Goal: Task Accomplishment & Management: Use online tool/utility

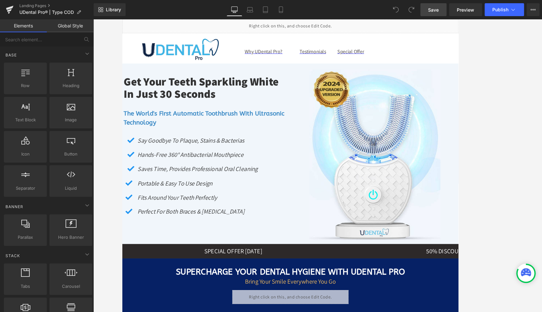
click at [429, 10] on span "Save" at bounding box center [433, 9] width 11 height 7
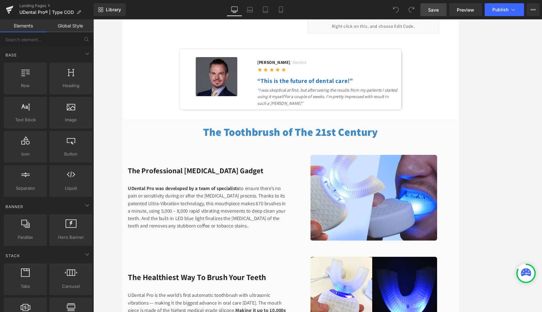
scroll to position [449, 0]
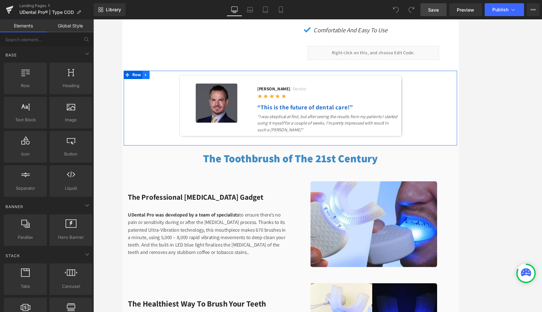
click at [149, 83] on icon at bounding box center [149, 84] width 1 height 3
click at [147, 83] on icon at bounding box center [149, 84] width 5 height 5
click at [148, 82] on icon at bounding box center [149, 84] width 5 height 5
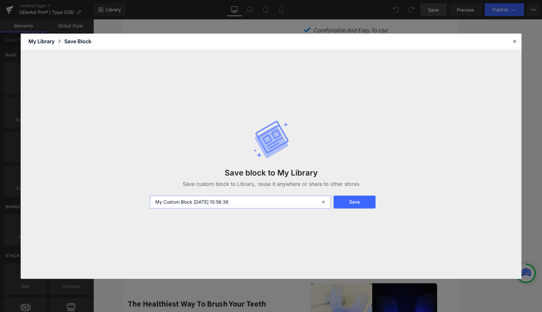
click at [185, 201] on input "My Custom Block 2025-10-13 10:56:36" at bounding box center [240, 201] width 181 height 13
type input "Block dr review"
click at [350, 201] on button "Save" at bounding box center [354, 201] width 42 height 13
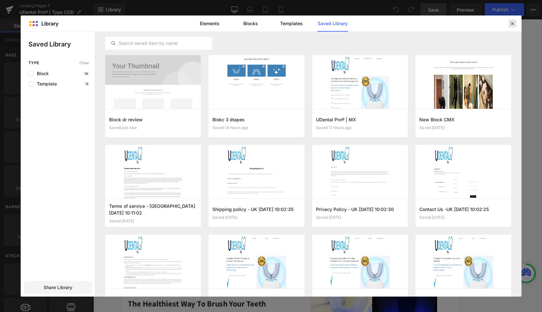
click at [429, 22] on icon at bounding box center [512, 24] width 6 height 6
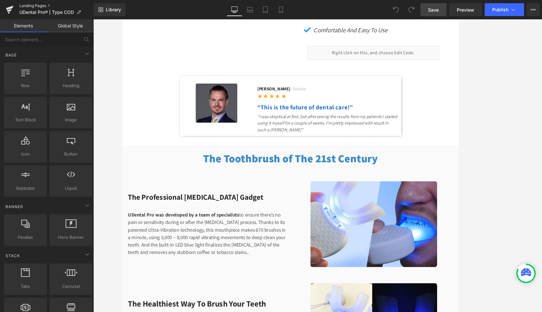
click at [37, 4] on link "Landing Pages" at bounding box center [56, 5] width 74 height 5
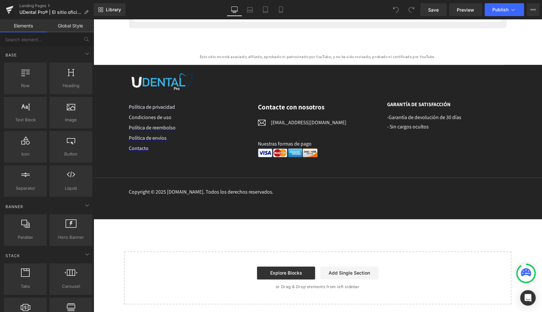
scroll to position [3390, 0]
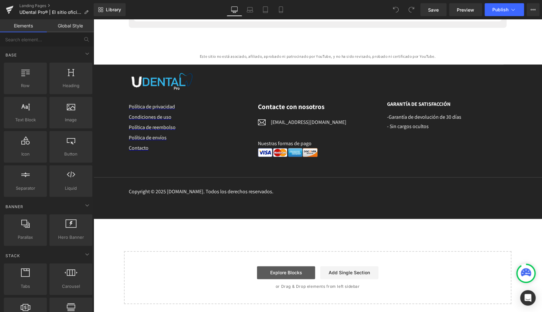
click at [282, 271] on link "Explore Blocks" at bounding box center [286, 272] width 58 height 13
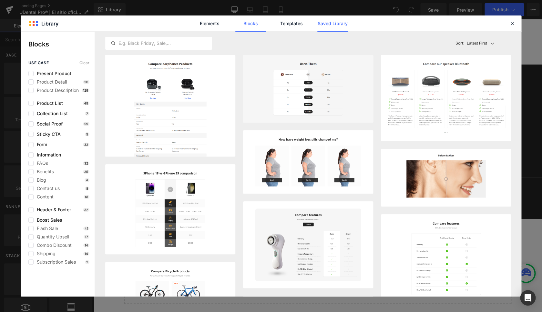
click at [324, 23] on link "Saved Library" at bounding box center [332, 23] width 31 height 16
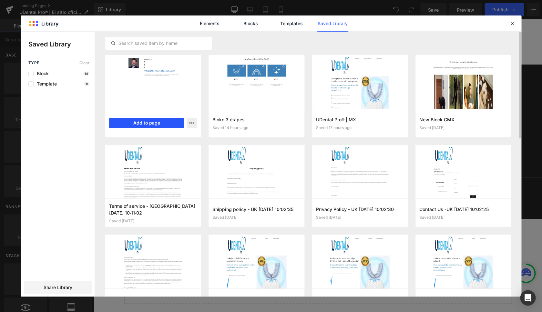
click at [165, 121] on button "Add to page" at bounding box center [146, 123] width 75 height 10
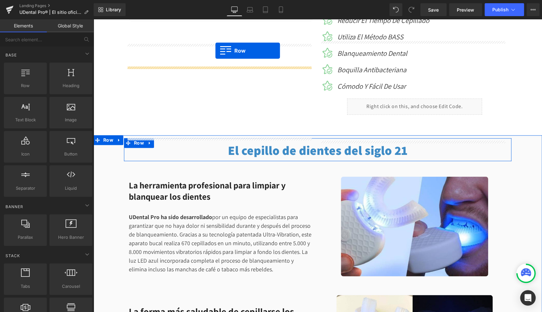
scroll to position [381, 0]
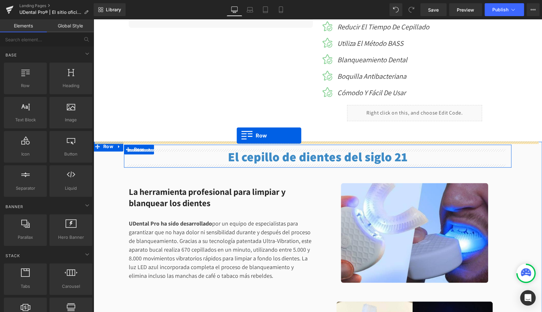
drag, startPoint x: 126, startPoint y: 190, endPoint x: 236, endPoint y: 135, distance: 123.2
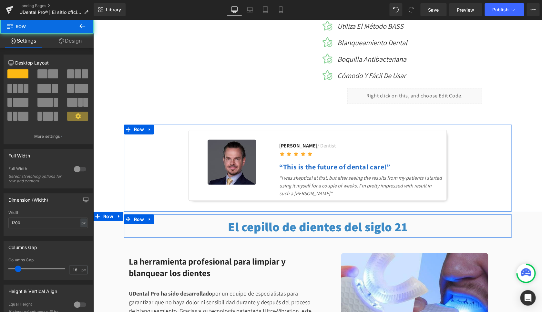
scroll to position [407, 0]
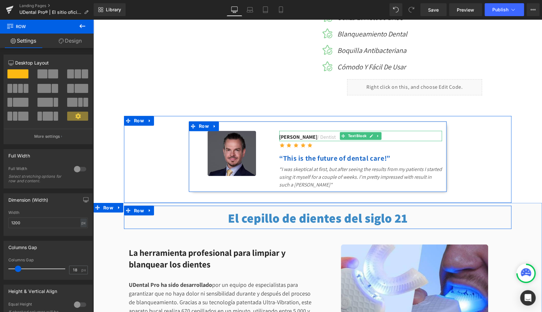
click at [293, 136] on strong "[PERSON_NAME]" at bounding box center [298, 137] width 38 height 7
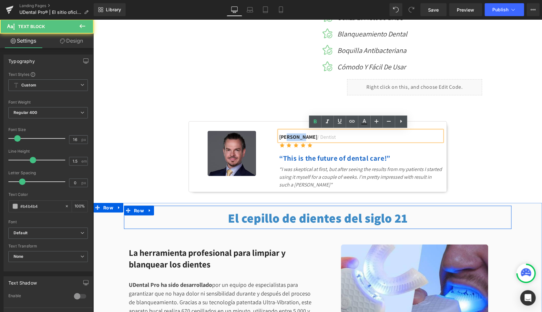
click at [293, 136] on strong "[PERSON_NAME]" at bounding box center [298, 137] width 38 height 7
click at [341, 137] on p "[PERSON_NAME] / Dentist" at bounding box center [360, 137] width 163 height 8
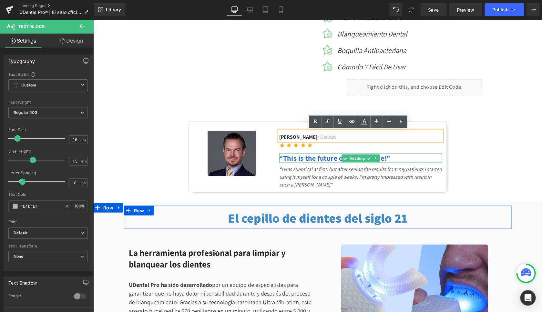
click at [312, 159] on span "“This is the future of dental care!”" at bounding box center [334, 157] width 111 height 9
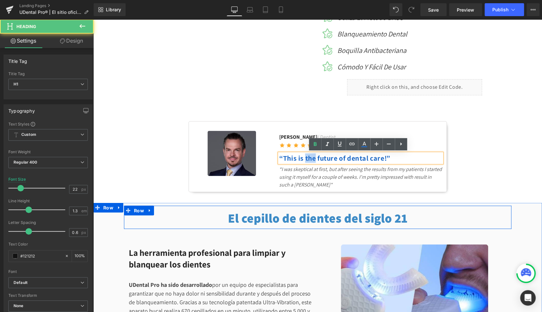
click at [312, 159] on span "“This is the future of dental care!”" at bounding box center [334, 157] width 111 height 9
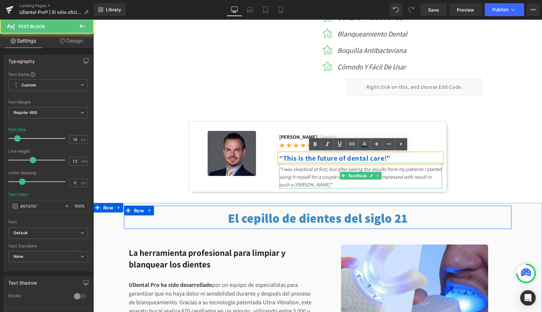
click at [302, 172] on div "“I was skeptical at first, but after seeing the results from my patients I star…" at bounding box center [360, 176] width 163 height 26
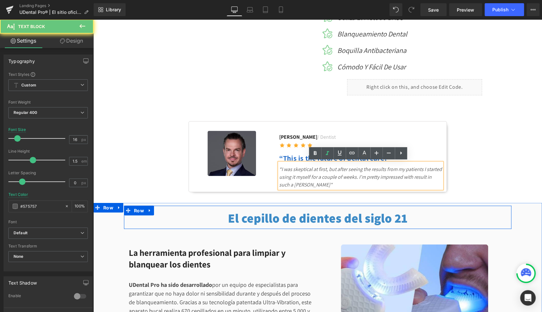
click at [302, 172] on div "“I was skeptical at first, but after seeing the results from my patients I star…" at bounding box center [360, 176] width 163 height 26
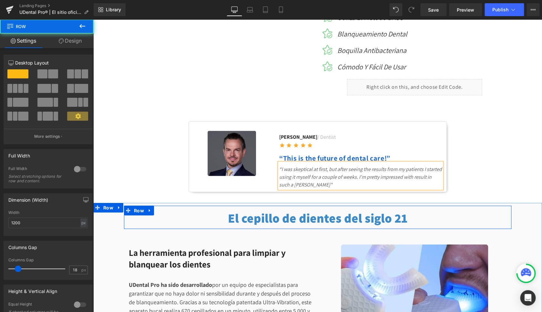
click at [164, 138] on div "Image [PERSON_NAME] / Dentist Text Block Icon Icon Icon Icon Icon Icon List Hoz…" at bounding box center [317, 156] width 387 height 71
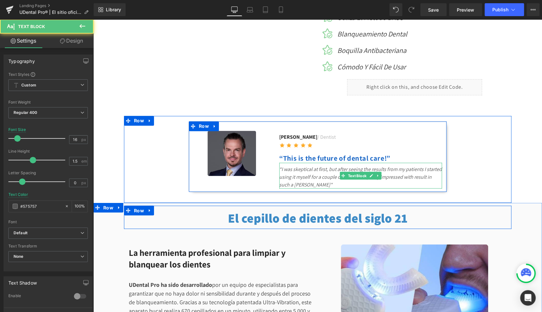
click at [307, 176] on span "“I was skeptical at first, but after seeing the results from my patients I star…" at bounding box center [360, 176] width 163 height 22
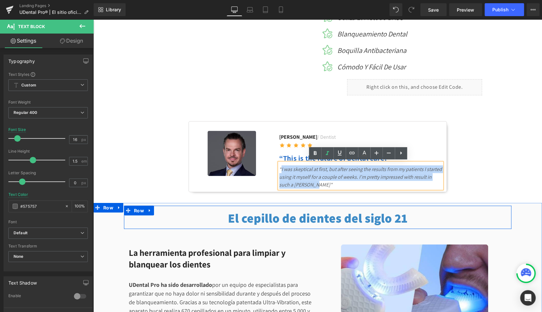
drag, startPoint x: 300, startPoint y: 184, endPoint x: 279, endPoint y: 168, distance: 25.9
click at [279, 168] on span "“I was skeptical at first, but after seeing the results from my patients I star…" at bounding box center [360, 176] width 163 height 22
paste div
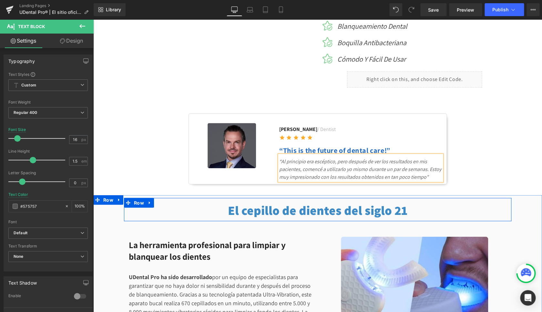
scroll to position [417, 0]
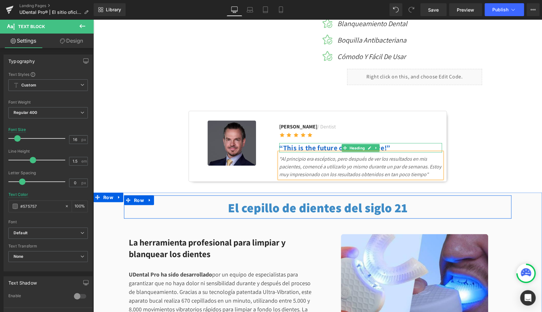
click at [322, 147] on span "“This is the future of dental care!”" at bounding box center [334, 147] width 111 height 9
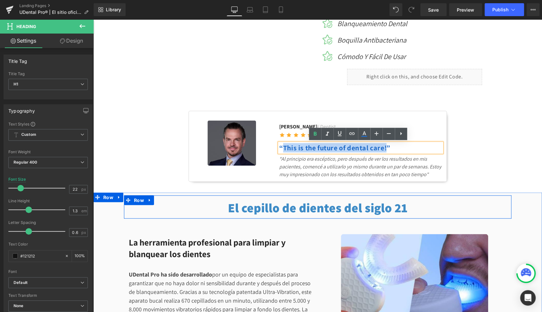
drag, startPoint x: 379, startPoint y: 148, endPoint x: 282, endPoint y: 149, distance: 97.1
click at [282, 149] on span "“This is the future of dental care!”" at bounding box center [334, 147] width 111 height 9
copy span "This is the future of dental care!"
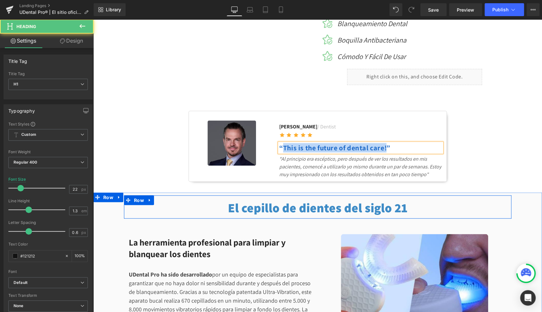
click at [320, 146] on span "“This is the future of dental care!”" at bounding box center [334, 147] width 111 height 9
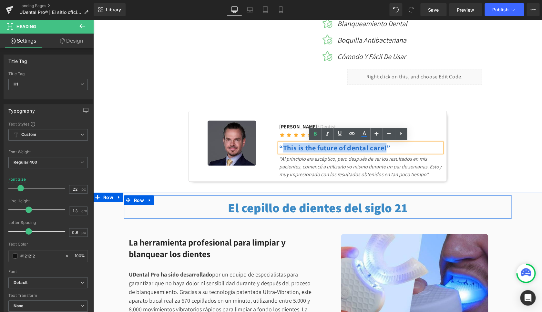
drag, startPoint x: 369, startPoint y: 147, endPoint x: 282, endPoint y: 147, distance: 87.1
click at [282, 147] on span "“This is the future of dental care!”" at bounding box center [334, 147] width 111 height 9
paste div
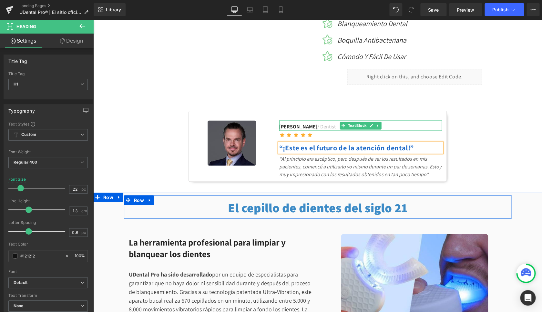
click at [324, 126] on p "[PERSON_NAME] / Dentist" at bounding box center [360, 127] width 163 height 8
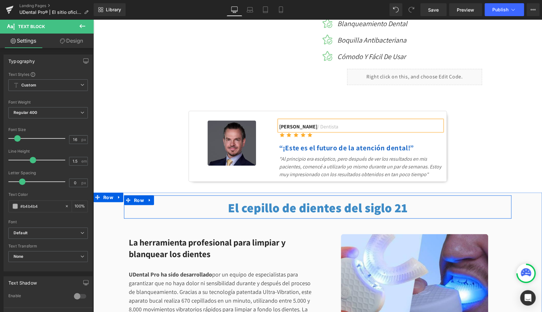
click at [137, 123] on div "Image [PERSON_NAME] / Dentista Text Block Icon Icon Icon Icon Icon Icon List Ho…" at bounding box center [317, 146] width 387 height 71
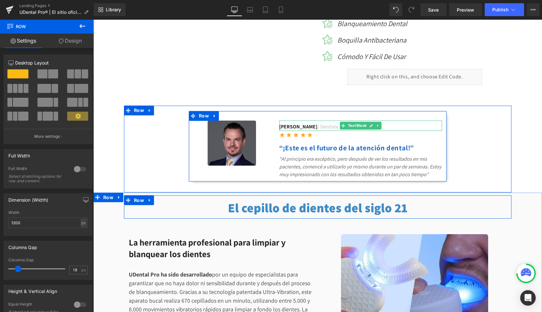
click at [298, 127] on strong "[PERSON_NAME]" at bounding box center [298, 126] width 38 height 7
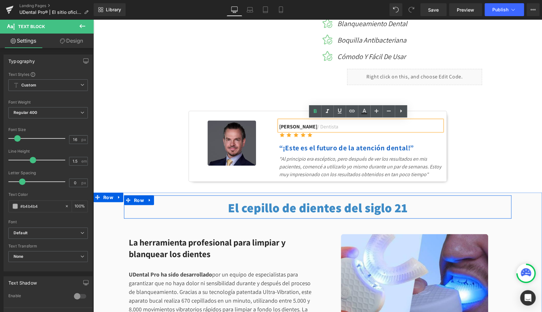
click at [129, 129] on div "Image [PERSON_NAME] / Dentista Text Block Icon Icon Icon Icon Icon Icon List Ho…" at bounding box center [317, 146] width 387 height 71
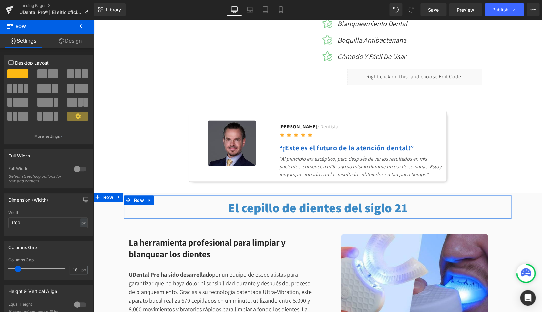
click at [82, 28] on icon at bounding box center [82, 26] width 8 height 8
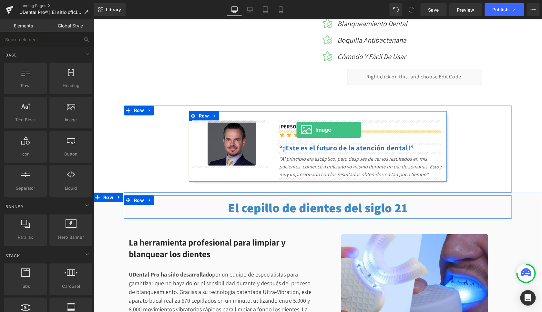
drag, startPoint x: 171, startPoint y: 140, endPoint x: 296, endPoint y: 129, distance: 125.9
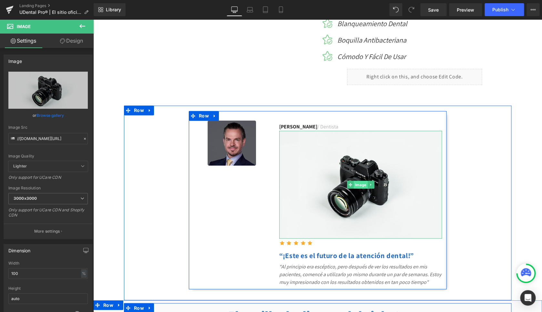
click at [359, 184] on span "Image" at bounding box center [360, 185] width 14 height 8
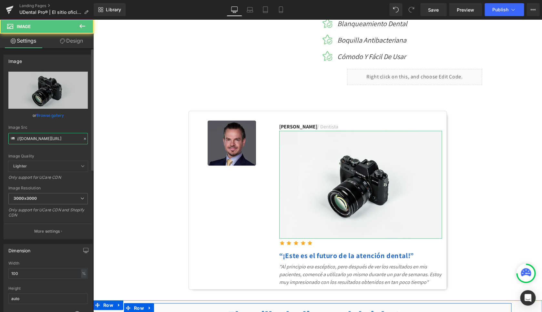
click at [35, 139] on input "//[DOMAIN_NAME][URL]" at bounding box center [47, 138] width 79 height 11
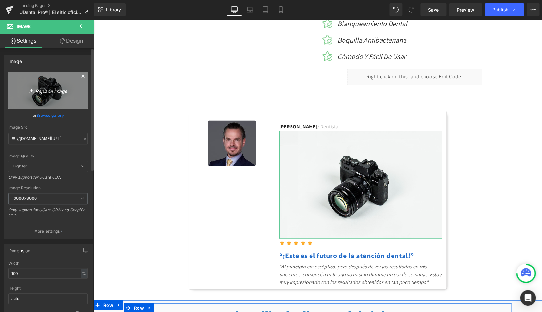
click at [46, 89] on icon "Replace Image" at bounding box center [48, 90] width 52 height 8
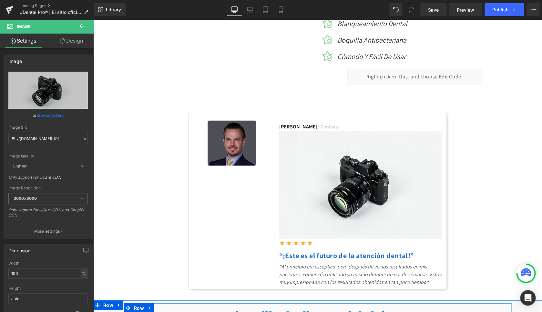
type input "C:\fakepath\UDental_Pro®___El_sitio_oficial_MX_-_-_Landing_Page_-_GemPages.png"
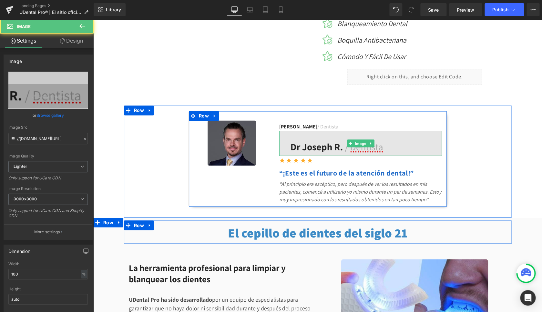
click at [332, 145] on img at bounding box center [360, 143] width 163 height 25
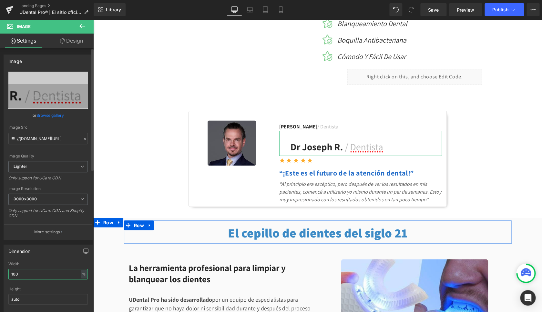
click at [16, 271] on input "100" at bounding box center [47, 274] width 79 height 11
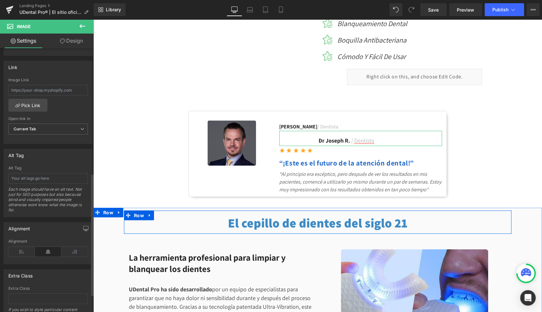
scroll to position [309, 0]
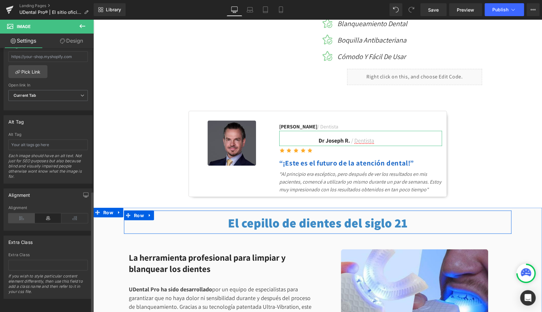
type input "60"
click at [25, 213] on icon at bounding box center [21, 218] width 26 height 10
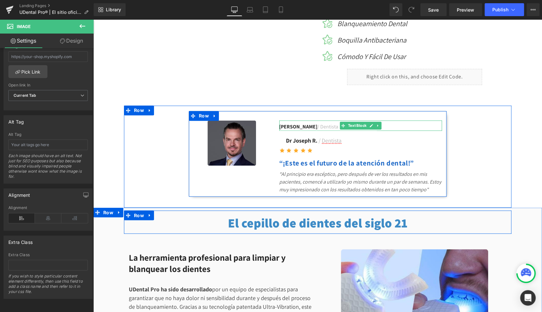
click at [377, 126] on icon at bounding box center [377, 125] width 1 height 2
click at [379, 126] on icon at bounding box center [381, 126] width 4 height 4
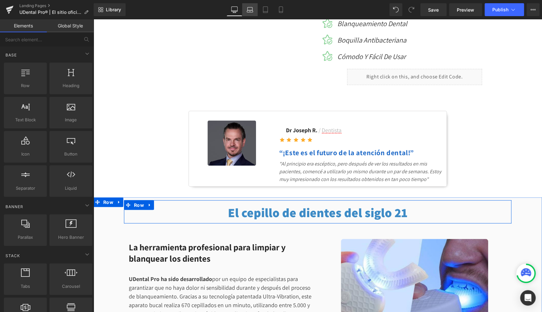
click at [253, 10] on icon at bounding box center [249, 9] width 6 height 6
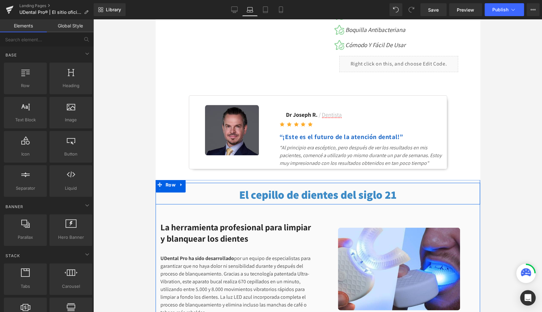
scroll to position [417, 0]
click at [264, 11] on icon at bounding box center [265, 9] width 6 height 6
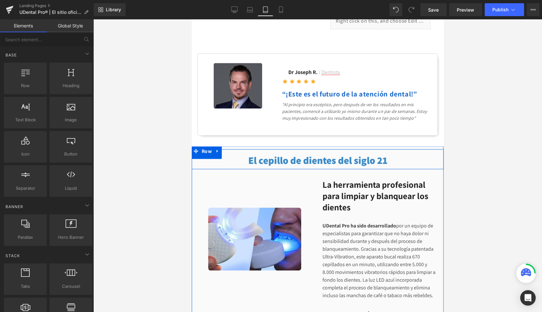
scroll to position [444, 0]
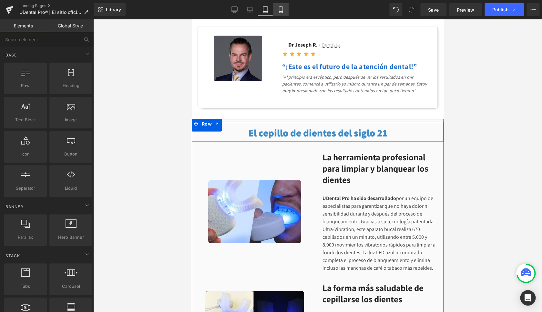
click at [285, 10] on link "Mobile" at bounding box center [280, 9] width 15 height 13
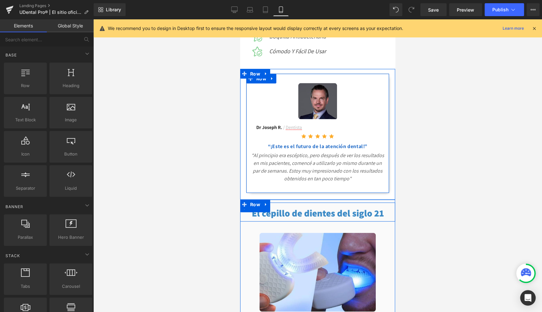
scroll to position [564, 0]
click at [277, 132] on div "Image" at bounding box center [318, 125] width 134 height 12
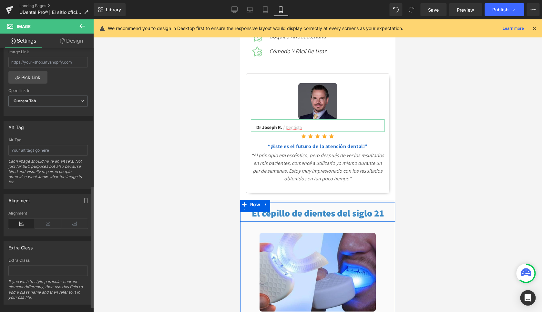
scroll to position [135, 0]
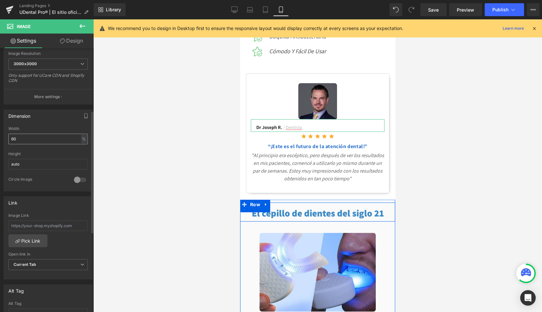
click at [26, 139] on input "60" at bounding box center [47, 139] width 79 height 11
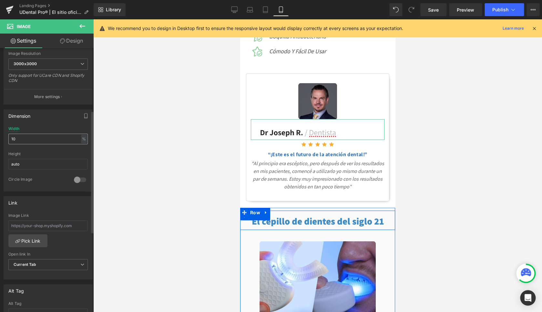
type input "1"
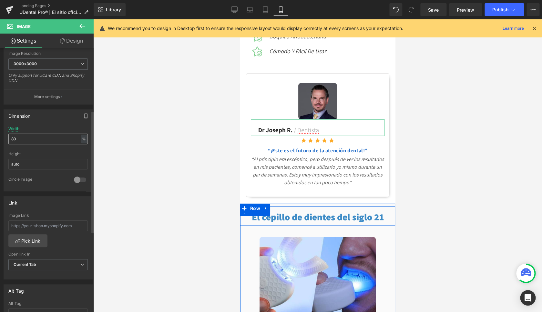
type input "8"
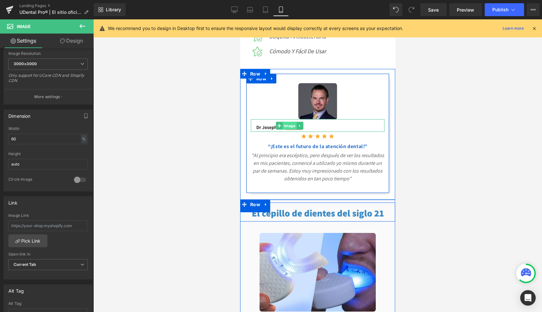
click at [286, 130] on span "Image" at bounding box center [289, 126] width 14 height 8
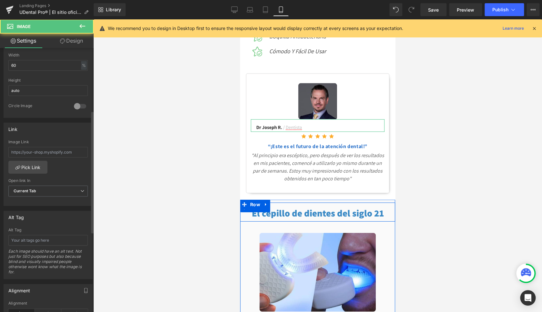
scroll to position [231, 0]
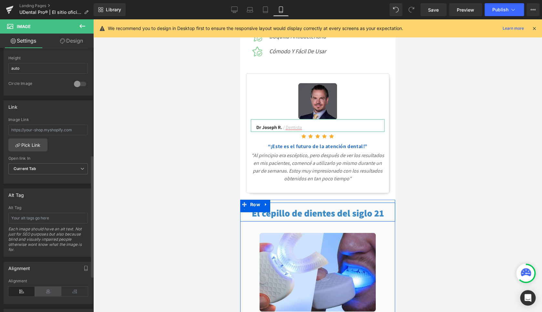
click at [42, 288] on icon at bounding box center [48, 291] width 26 height 10
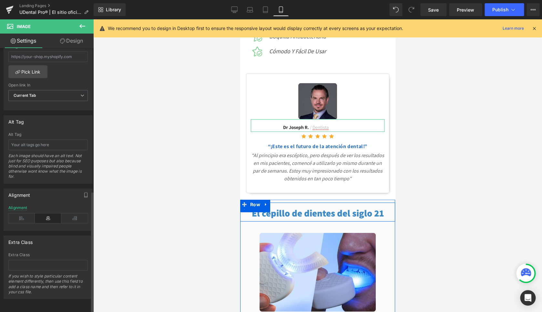
scroll to position [145, 0]
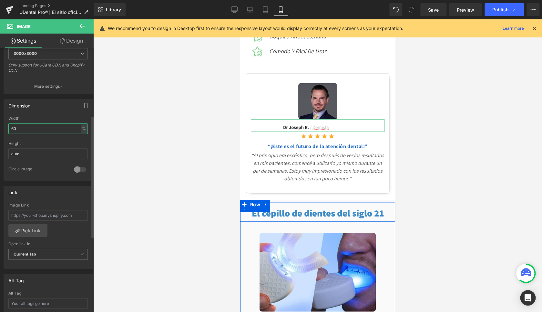
click at [31, 127] on input "60" at bounding box center [47, 128] width 79 height 11
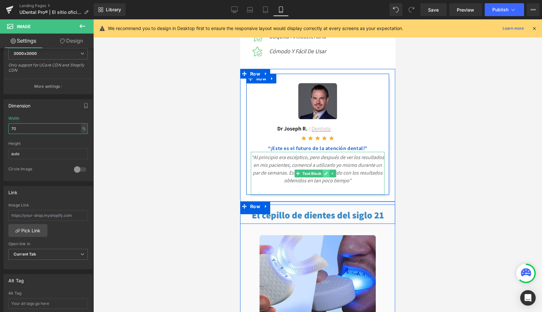
type input "70"
click at [326, 175] on icon at bounding box center [326, 174] width 4 height 4
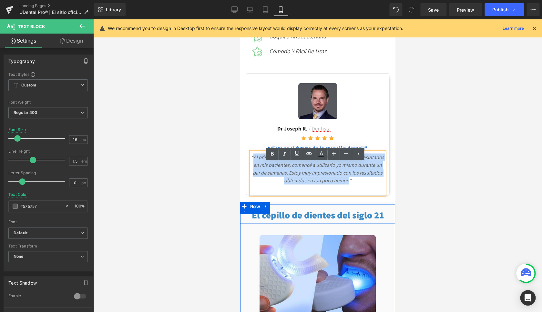
drag, startPoint x: 362, startPoint y: 192, endPoint x: 264, endPoint y: 169, distance: 100.3
click at [264, 169] on span "“Al principio era escéptico, pero después de ver los resultados en mis paciente…" at bounding box center [317, 169] width 133 height 30
copy span "Al principio era escéptico, pero después de ver los resultados en mis pacientes…"
click at [335, 187] on div "“Al principio era escéptico, pero después de ver los resultados en mis paciente…" at bounding box center [318, 173] width 134 height 43
drag, startPoint x: 337, startPoint y: 189, endPoint x: 264, endPoint y: 170, distance: 75.7
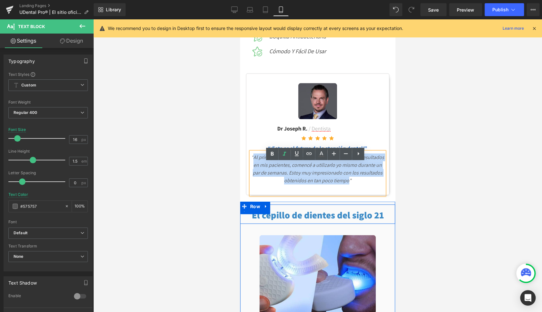
click at [264, 170] on span "“Al principio era escéptico, pero después de ver los resultados en mis paciente…" at bounding box center [317, 169] width 133 height 30
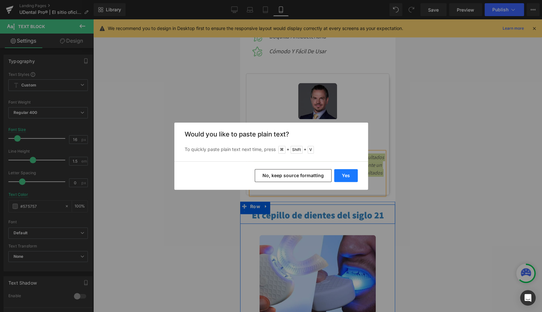
click at [346, 175] on button "Yes" at bounding box center [346, 175] width 24 height 13
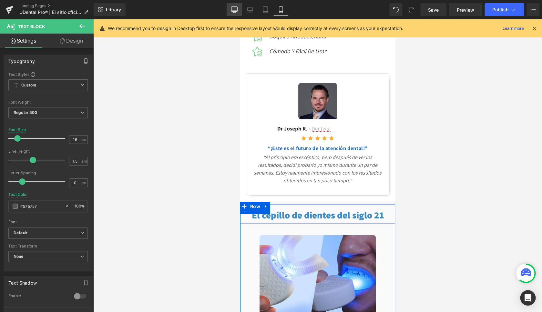
click at [234, 8] on icon at bounding box center [234, 9] width 6 height 6
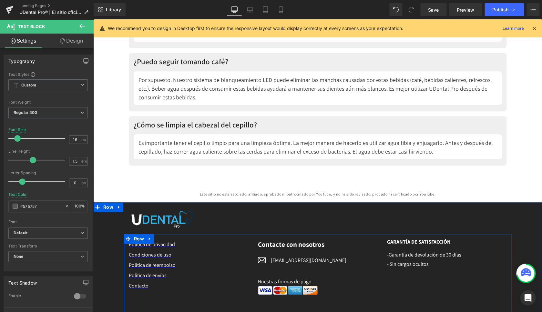
scroll to position [3478, 0]
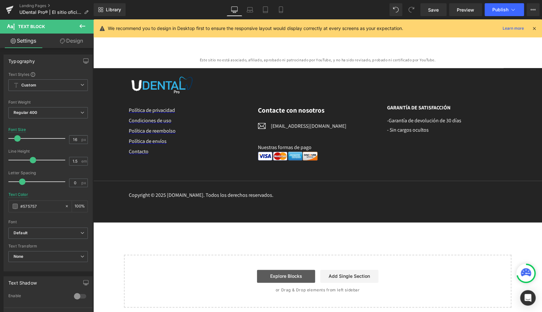
click at [280, 275] on link "Explore Blocks" at bounding box center [286, 276] width 58 height 13
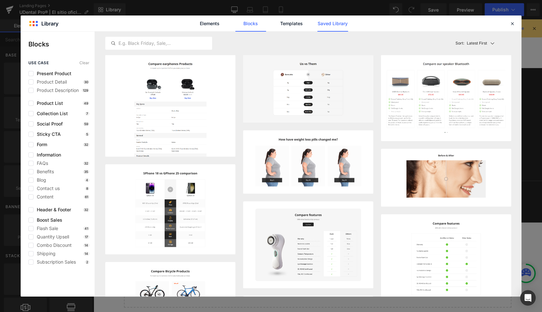
click at [338, 23] on link "Saved Library" at bounding box center [332, 23] width 31 height 16
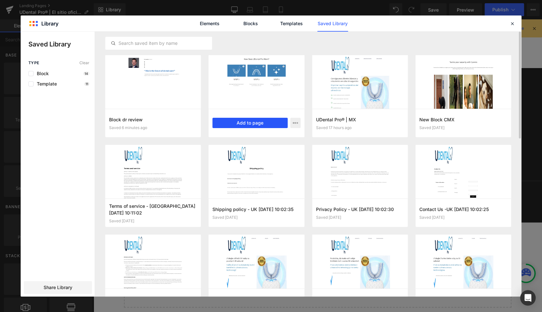
click at [241, 121] on button "Add to page" at bounding box center [249, 123] width 75 height 10
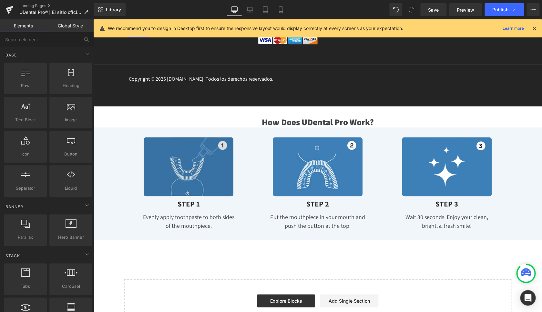
scroll to position [3622, 0]
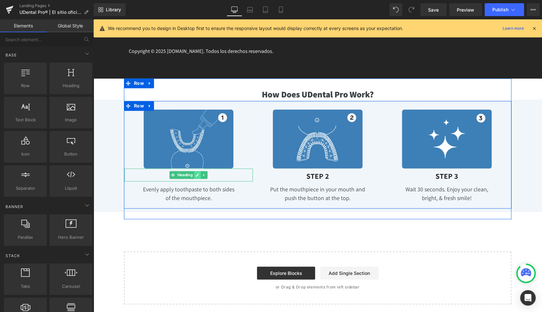
click at [194, 173] on link at bounding box center [197, 175] width 7 height 8
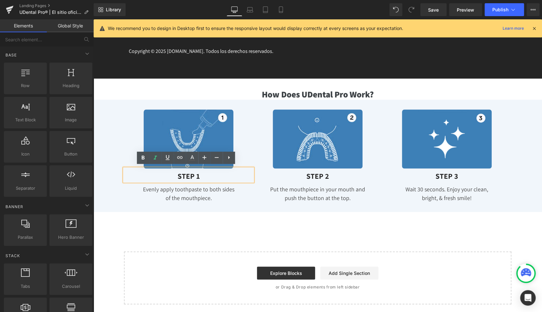
click at [184, 174] on h1 "STEP 1" at bounding box center [188, 177] width 128 height 10
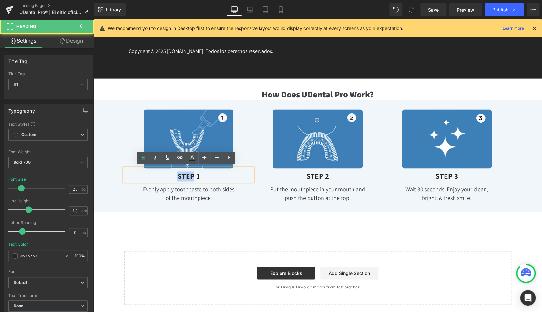
click at [184, 174] on h1 "STEP 1" at bounding box center [188, 177] width 128 height 10
paste div
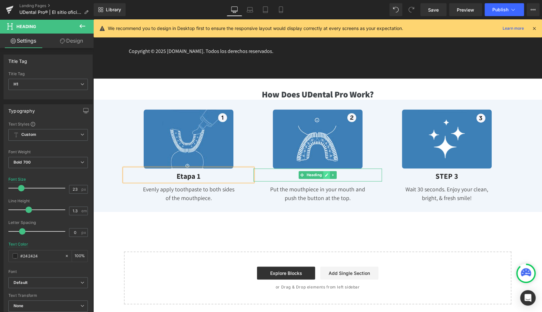
click at [324, 173] on icon at bounding box center [326, 175] width 4 height 4
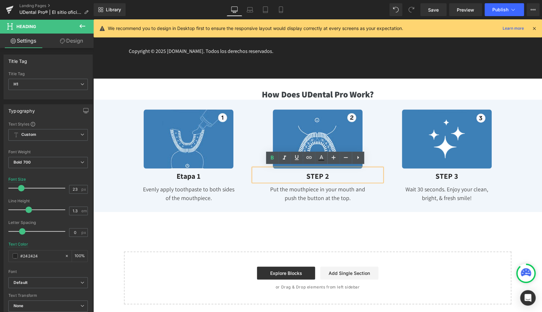
click at [315, 174] on h1 "STEP 2" at bounding box center [317, 177] width 128 height 10
paste div
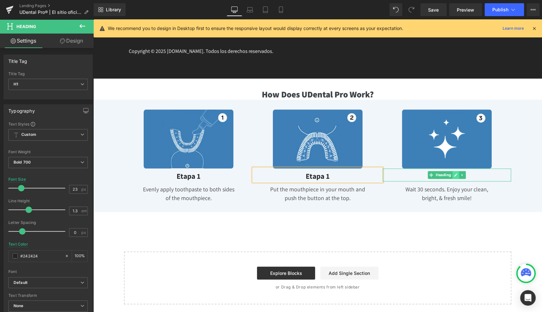
click at [454, 174] on icon at bounding box center [455, 175] width 3 height 3
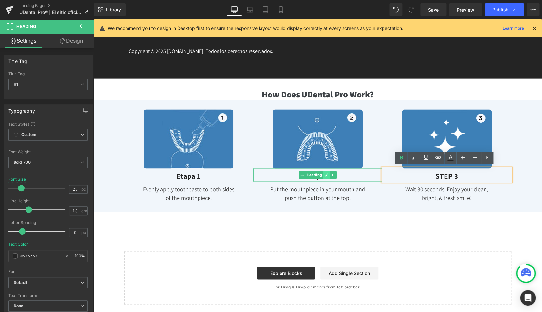
click at [326, 173] on icon at bounding box center [326, 175] width 4 height 4
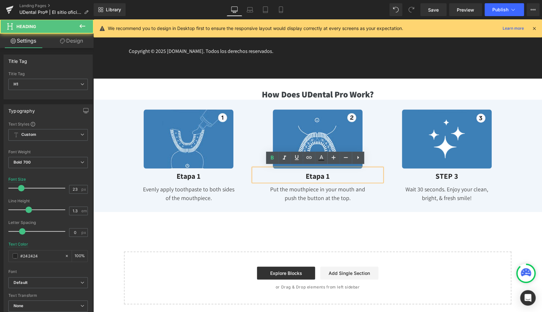
click at [327, 175] on h1 "Etapa 1" at bounding box center [317, 177] width 128 height 10
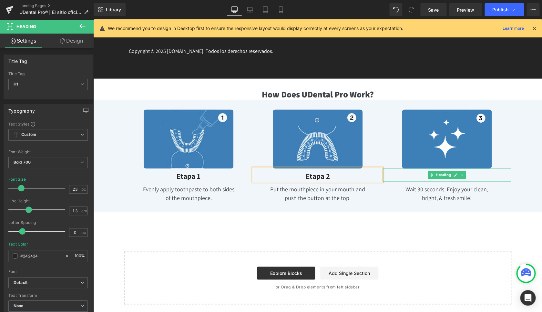
click at [454, 174] on icon at bounding box center [455, 175] width 3 height 3
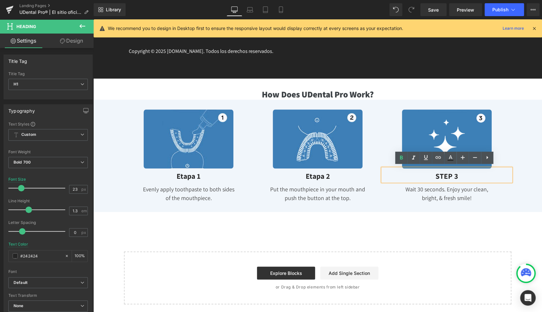
click at [437, 173] on h1 "STEP 3" at bounding box center [446, 177] width 128 height 10
paste div
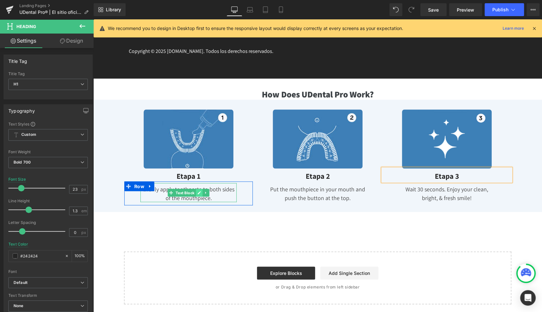
click at [197, 191] on icon at bounding box center [198, 192] width 3 height 3
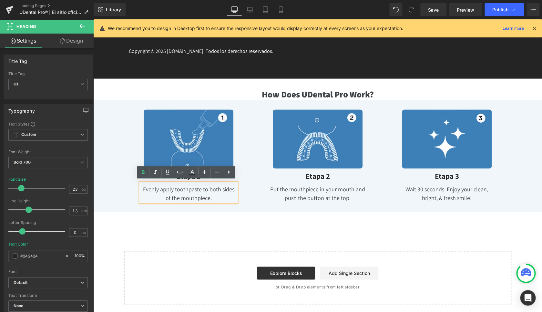
click at [190, 189] on div "Evenly apply toothpaste to both sides of the mouthpiece." at bounding box center [188, 192] width 96 height 19
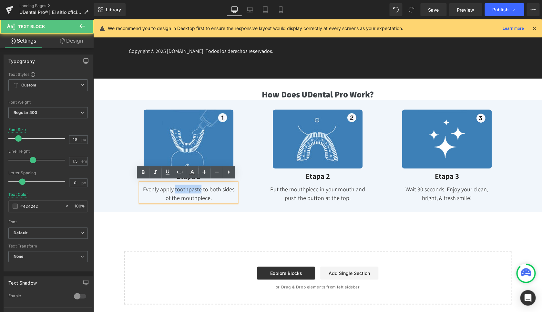
click at [190, 189] on div "Evenly apply toothpaste to both sides of the mouthpiece." at bounding box center [188, 192] width 96 height 19
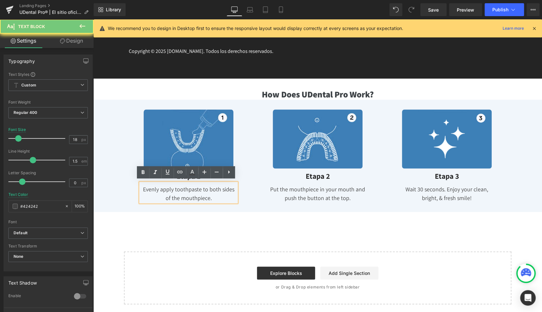
click at [190, 189] on div "Evenly apply toothpaste to both sides of the mouthpiece." at bounding box center [188, 192] width 96 height 19
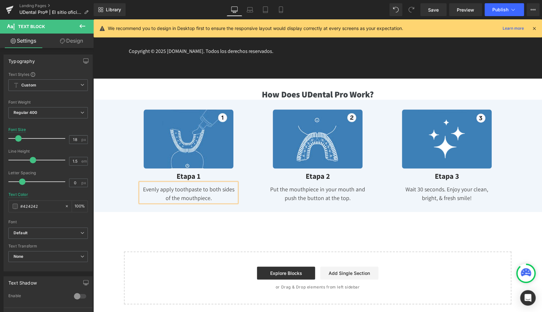
click at [179, 189] on div "Evenly apply toothpaste to both sides of the mouthpiece." at bounding box center [188, 192] width 96 height 19
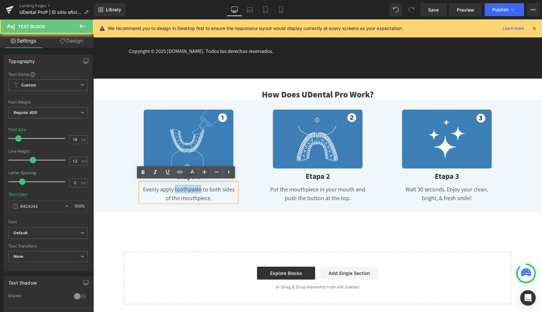
click at [179, 189] on div "Evenly apply toothpaste to both sides of the mouthpiece." at bounding box center [188, 192] width 96 height 19
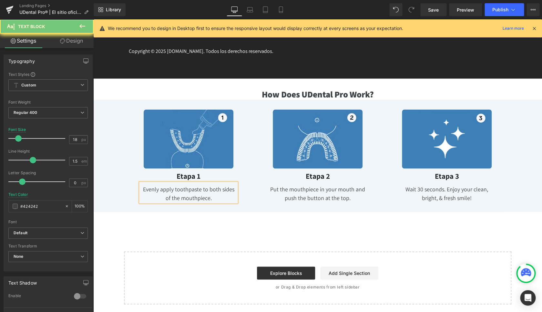
paste div
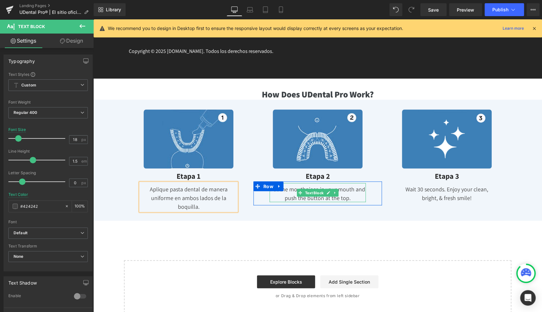
click at [293, 188] on div "Put the mouthpiece in your mouth and push the button at the top." at bounding box center [317, 192] width 96 height 19
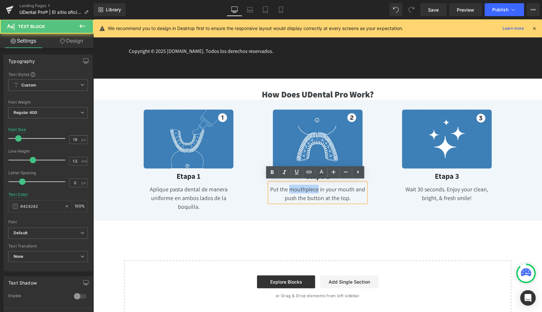
click at [293, 188] on div "Put the mouthpiece in your mouth and push the button at the top." at bounding box center [317, 192] width 96 height 19
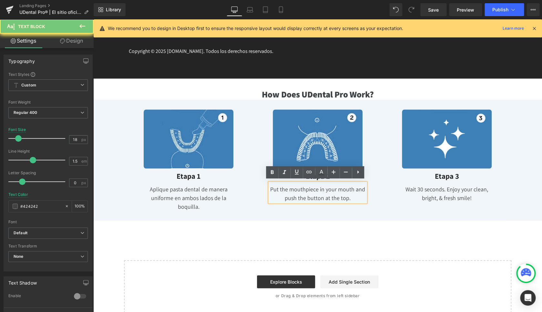
click at [293, 188] on div "Put the mouthpiece in your mouth and push the button at the top." at bounding box center [317, 192] width 96 height 19
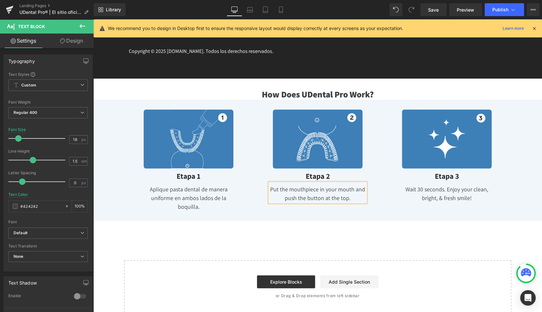
click at [303, 185] on div "Put the mouthpiece in your mouth and push the button at the top." at bounding box center [317, 192] width 96 height 19
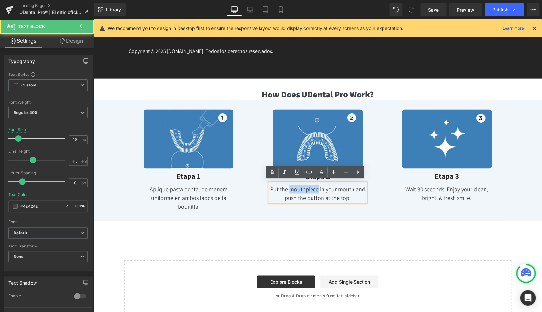
click at [303, 185] on div "Put the mouthpiece in your mouth and push the button at the top." at bounding box center [317, 192] width 96 height 19
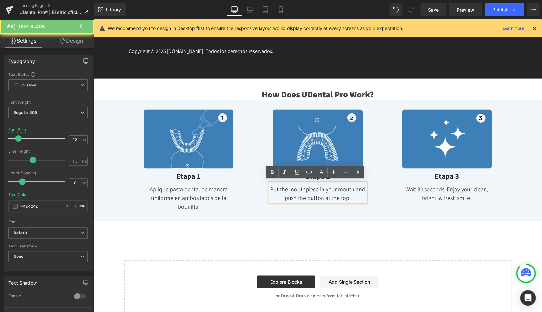
click at [303, 185] on div "Put the mouthpiece in your mouth and push the button at the top." at bounding box center [317, 192] width 96 height 19
paste div
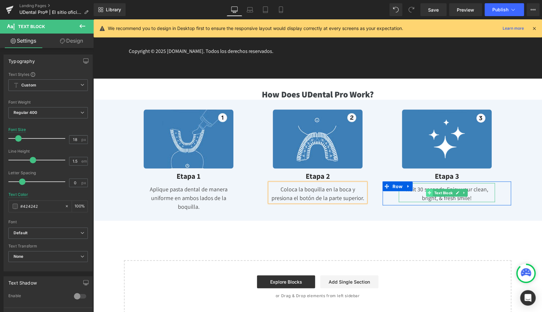
click at [426, 189] on span at bounding box center [429, 193] width 7 height 8
click at [416, 186] on div "Wait 30 seconds. Enjoy your clean, bright, & fresh smile!" at bounding box center [446, 192] width 96 height 19
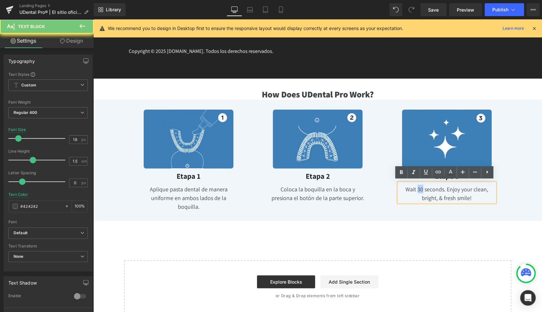
click at [416, 186] on div "Wait 30 seconds. Enjoy your clean, bright, & fresh smile!" at bounding box center [446, 192] width 96 height 19
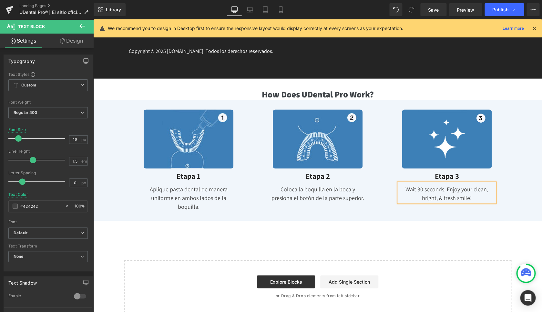
click at [429, 188] on div "Wait 30 seconds. Enjoy your clean, bright, & fresh smile!" at bounding box center [446, 192] width 96 height 19
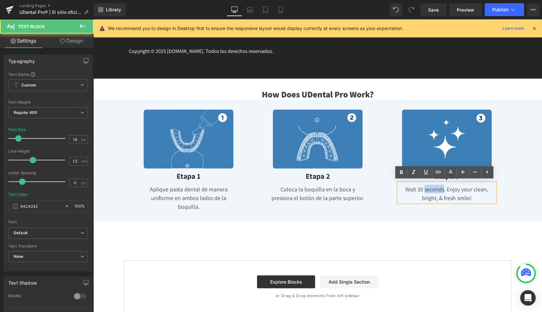
click at [429, 188] on div "Wait 30 seconds. Enjoy your clean, bright, & fresh smile!" at bounding box center [446, 192] width 96 height 19
paste div
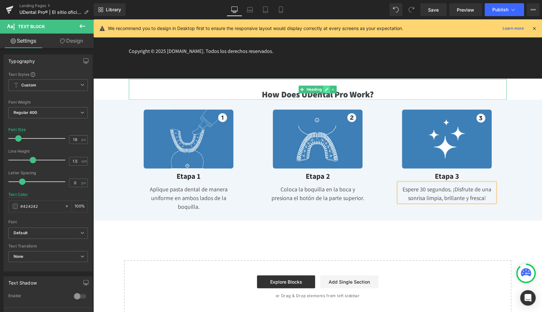
click at [324, 88] on icon at bounding box center [326, 89] width 4 height 4
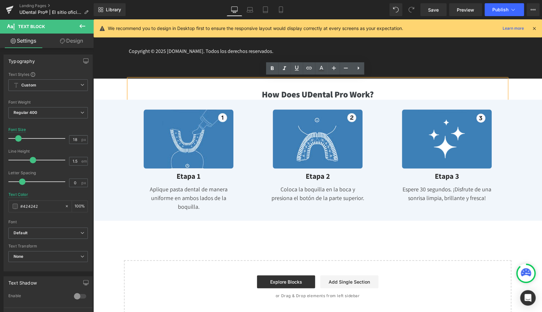
click at [313, 91] on h1 "How Does UDental Pro Work?" at bounding box center [317, 94] width 377 height 10
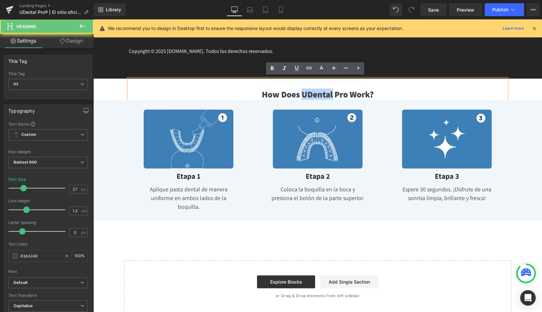
click at [313, 91] on h1 "How Does UDental Pro Work?" at bounding box center [317, 94] width 377 height 10
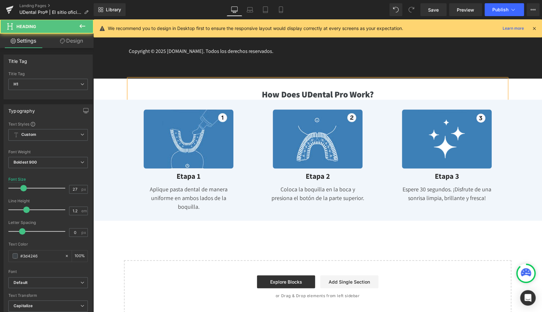
click at [290, 92] on h1 "How Does UDental Pro Work?" at bounding box center [317, 94] width 377 height 10
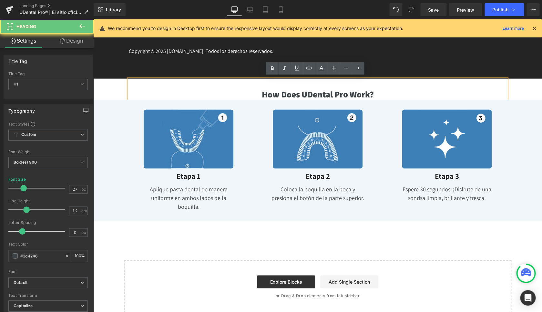
click at [290, 92] on h1 "How Does UDental Pro Work?" at bounding box center [317, 94] width 377 height 10
paste div
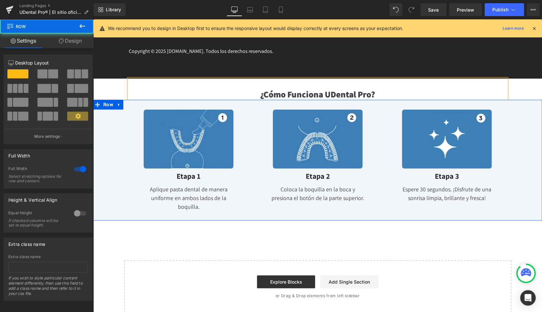
click at [111, 142] on div "Image Etapa 1 Heading Aplique pasta dental de manera uniforme en ambos lados de…" at bounding box center [317, 159] width 448 height 116
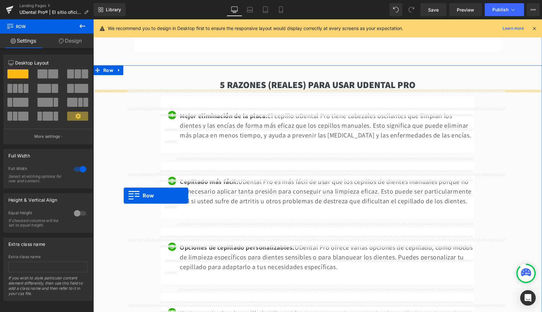
scroll to position [1669, 0]
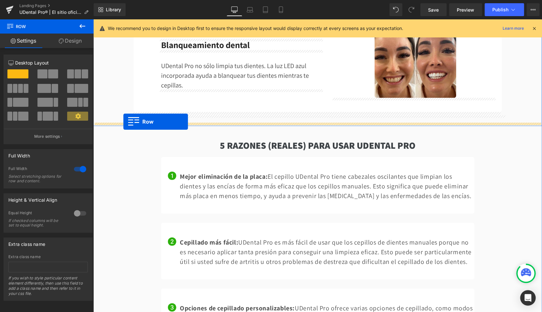
drag, startPoint x: 96, startPoint y: 174, endPoint x: 123, endPoint y: 122, distance: 59.0
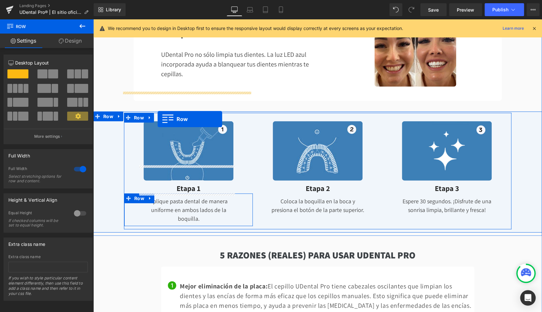
scroll to position [1678, 0]
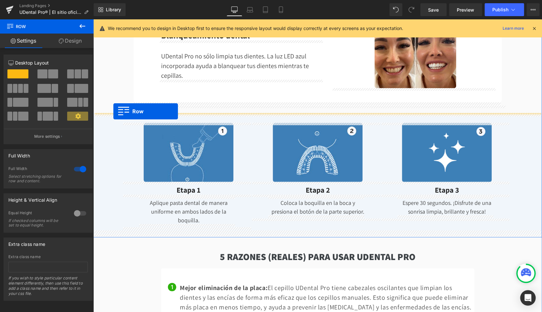
drag, startPoint x: 127, startPoint y: 205, endPoint x: 113, endPoint y: 111, distance: 94.5
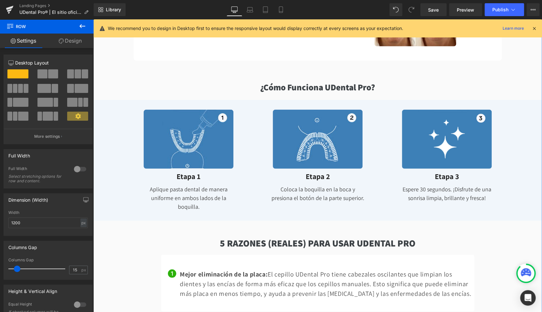
scroll to position [1725, 0]
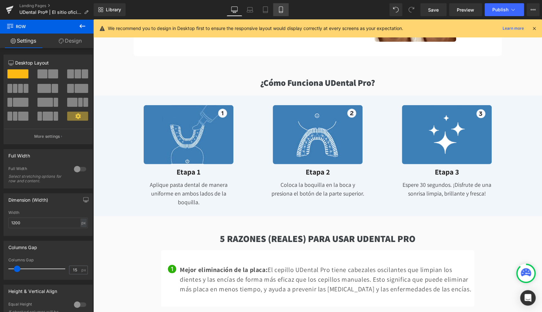
click at [282, 8] on icon at bounding box center [280, 9] width 6 height 6
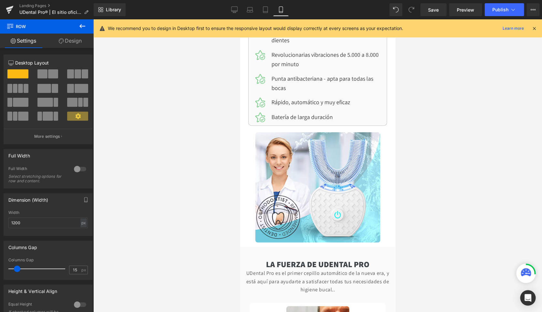
scroll to position [2360, 0]
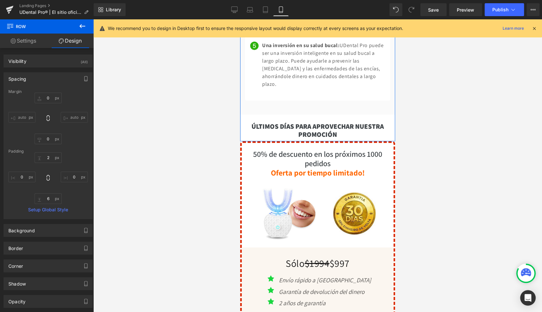
scroll to position [3180, 0]
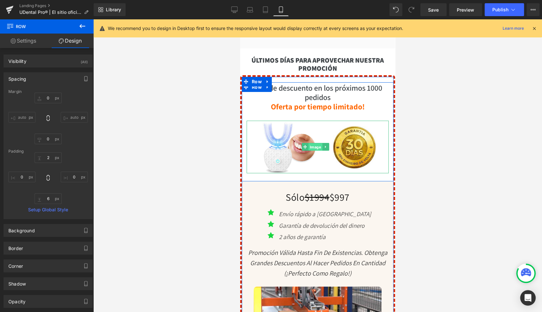
click at [313, 149] on span "Image" at bounding box center [315, 147] width 14 height 8
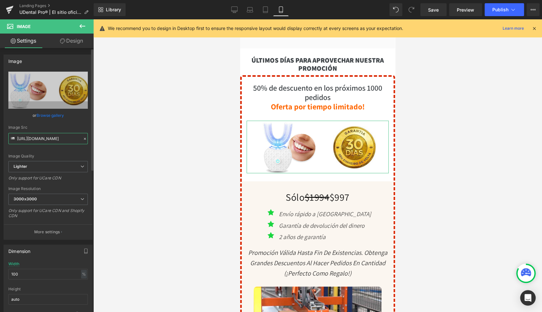
click at [39, 140] on input "[URL][DOMAIN_NAME]" at bounding box center [47, 138] width 79 height 11
click at [38, 141] on input "[URL][DOMAIN_NAME]" at bounding box center [47, 138] width 79 height 11
click at [179, 100] on div at bounding box center [317, 165] width 448 height 293
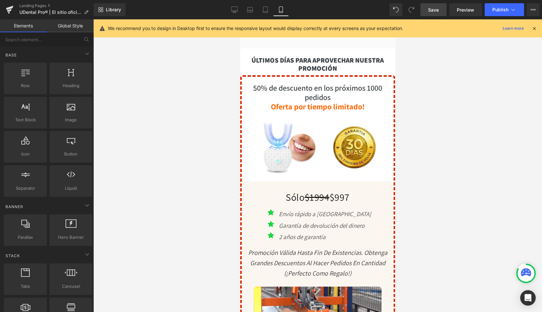
click at [437, 10] on span "Save" at bounding box center [433, 9] width 11 height 7
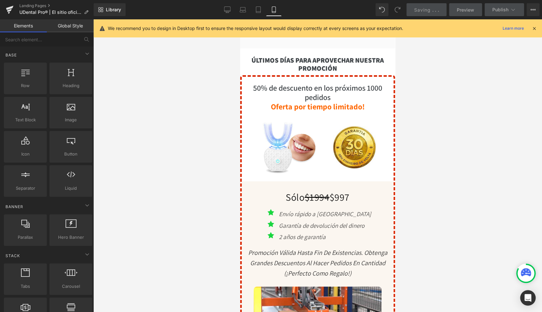
click at [534, 28] on icon at bounding box center [534, 28] width 6 height 6
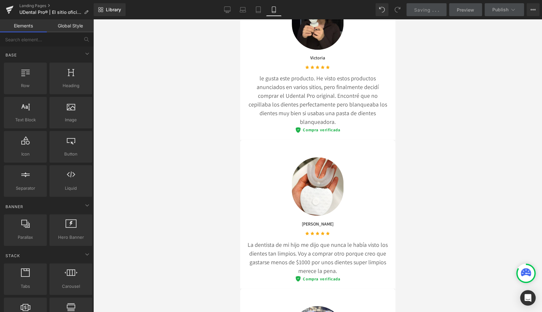
scroll to position [3578, 0]
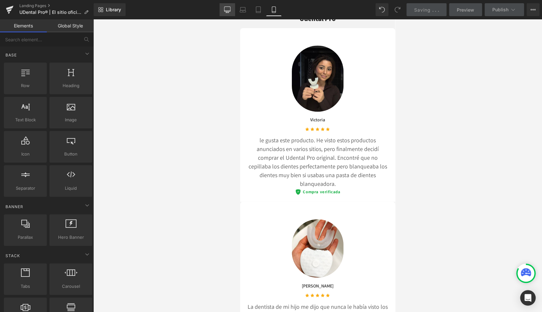
click at [228, 9] on icon at bounding box center [227, 9] width 6 height 6
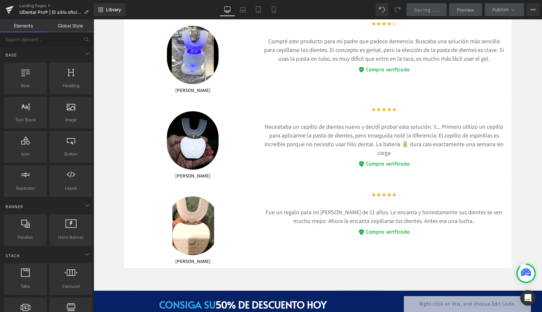
scroll to position [2795, 0]
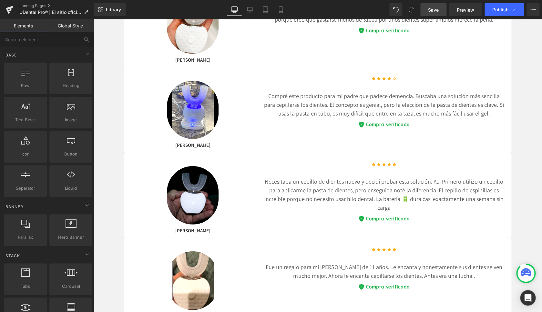
click at [433, 11] on span "Save" at bounding box center [433, 9] width 11 height 7
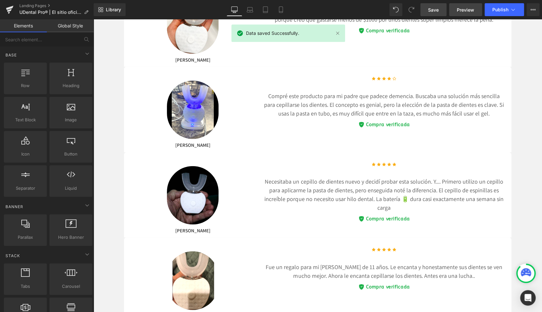
click at [474, 10] on span "Preview" at bounding box center [464, 9] width 17 height 7
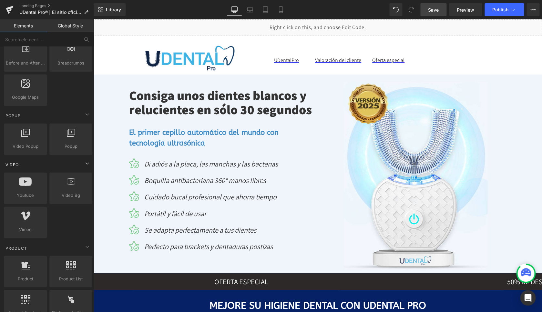
scroll to position [389, 0]
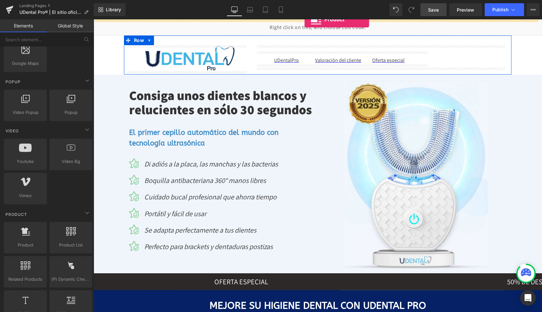
drag, startPoint x: 121, startPoint y: 257, endPoint x: 304, endPoint y: 19, distance: 300.3
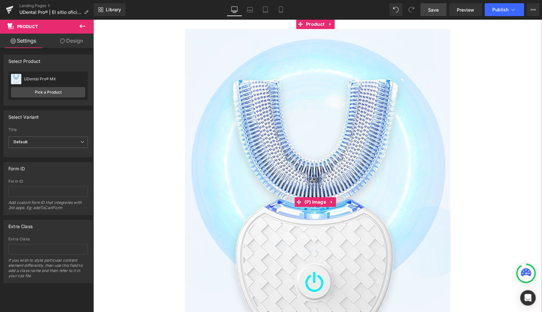
click at [331, 200] on icon at bounding box center [331, 202] width 5 height 5
click at [335, 201] on icon at bounding box center [335, 202] width 5 height 5
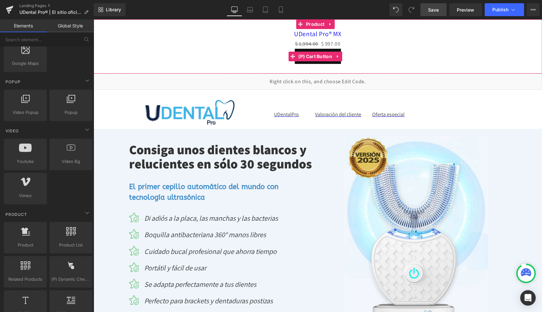
click at [340, 56] on link at bounding box center [337, 57] width 8 height 10
click at [343, 56] on icon at bounding box center [342, 56] width 5 height 5
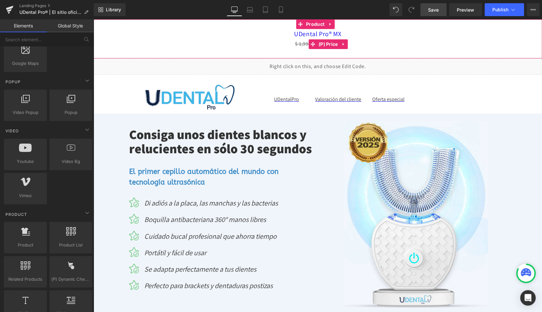
click at [345, 45] on icon at bounding box center [343, 44] width 5 height 5
click at [347, 43] on icon at bounding box center [347, 44] width 5 height 5
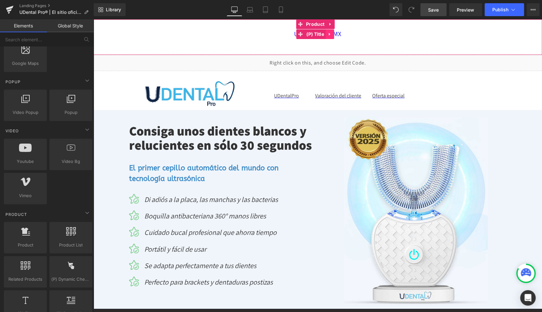
click at [333, 34] on link at bounding box center [329, 34] width 8 height 10
click at [338, 35] on ul "(P) Title" at bounding box center [315, 34] width 63 height 10
click at [335, 34] on icon at bounding box center [334, 34] width 5 height 5
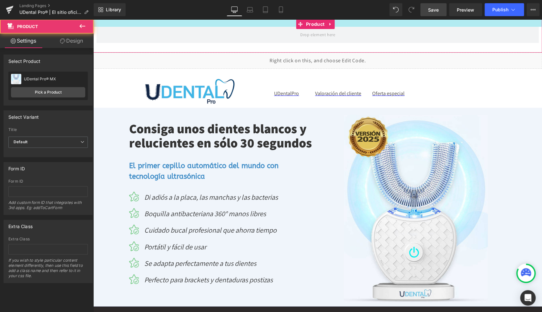
drag, startPoint x: 282, startPoint y: 22, endPoint x: 274, endPoint y: 23, distance: 8.1
click at [283, 19] on div at bounding box center [317, 22] width 448 height 7
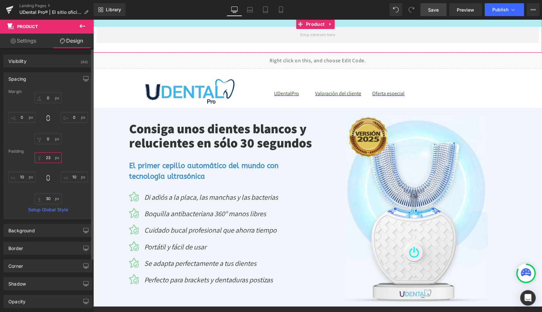
click at [45, 158] on input "23" at bounding box center [48, 157] width 27 height 11
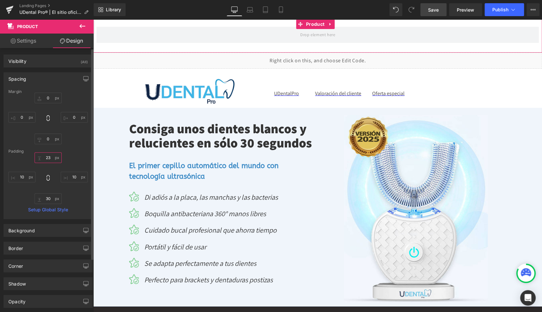
click at [45, 158] on input "23" at bounding box center [48, 157] width 27 height 11
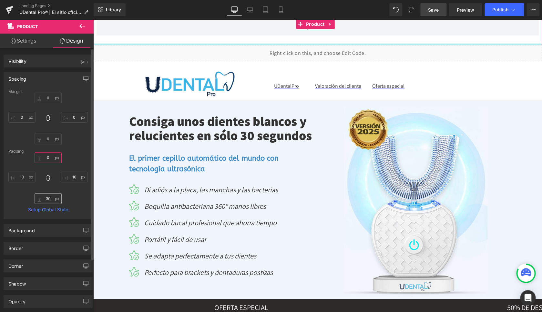
type input "0"
click at [45, 200] on input "30" at bounding box center [48, 198] width 27 height 11
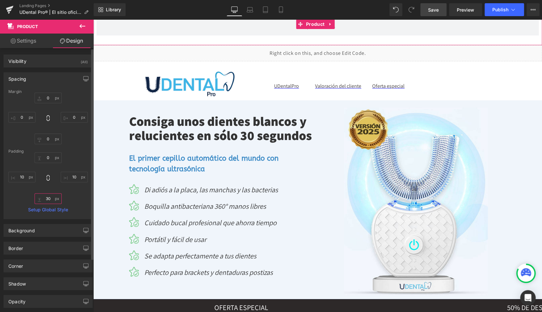
click at [45, 200] on input "30" at bounding box center [48, 198] width 27 height 11
type input "0"
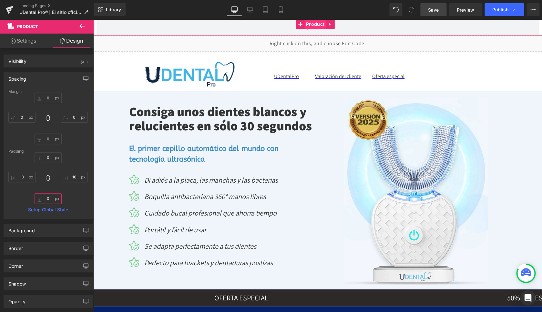
click at [315, 23] on span "Product" at bounding box center [315, 24] width 22 height 10
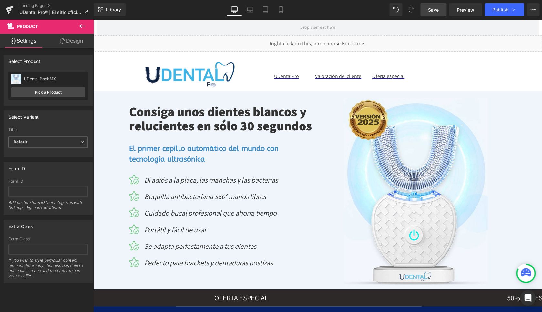
click at [435, 11] on span "Save" at bounding box center [433, 9] width 11 height 7
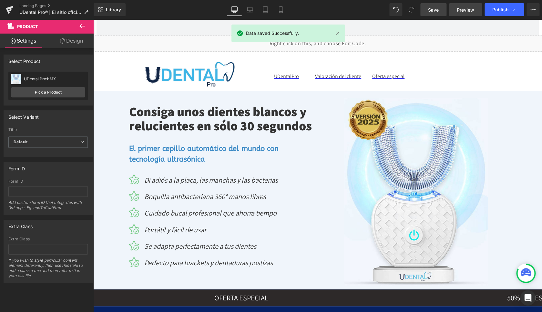
click at [457, 11] on span "Preview" at bounding box center [464, 9] width 17 height 7
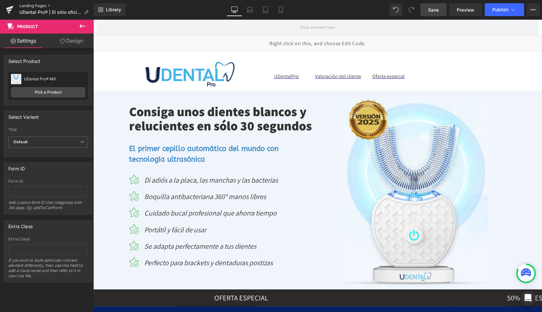
click at [35, 5] on link "Landing Pages" at bounding box center [56, 5] width 74 height 5
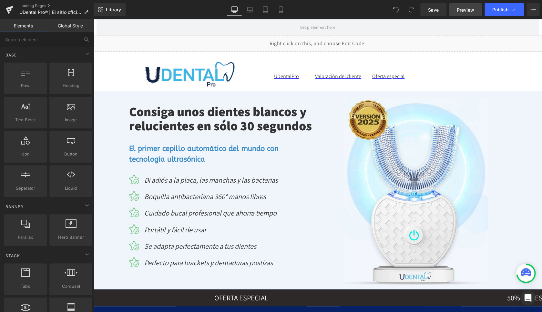
click at [465, 11] on span "Preview" at bounding box center [464, 9] width 17 height 7
click at [464, 10] on span "Preview" at bounding box center [464, 9] width 17 height 7
click at [466, 14] on link "Preview" at bounding box center [465, 9] width 33 height 13
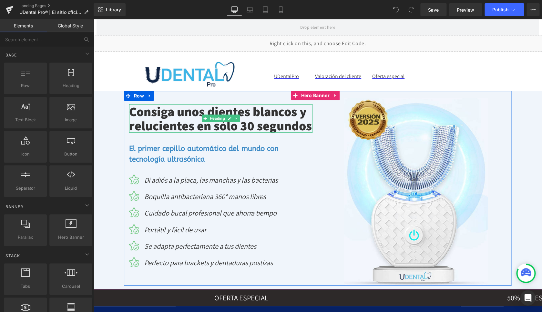
scroll to position [57, 0]
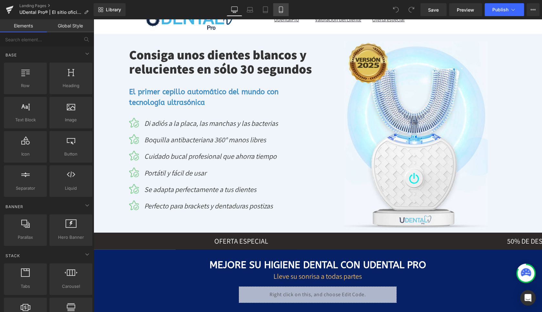
click at [284, 8] on icon at bounding box center [280, 9] width 6 height 6
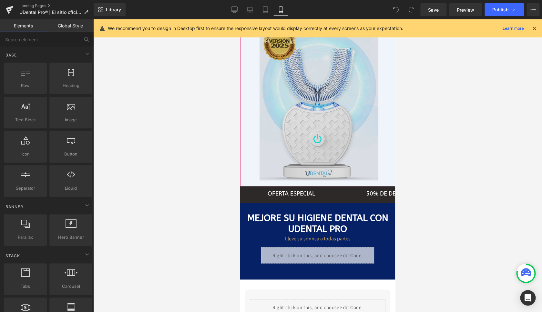
scroll to position [253, 0]
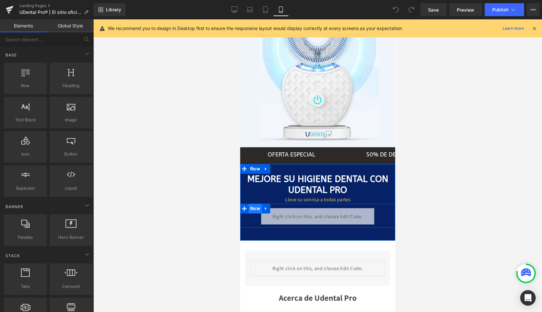
click at [256, 213] on span "Row" at bounding box center [254, 209] width 13 height 10
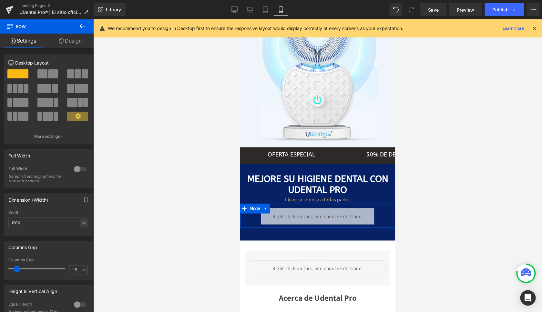
click at [70, 42] on link "Design" at bounding box center [70, 41] width 47 height 15
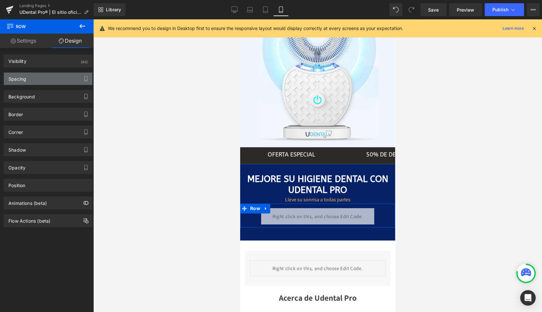
click at [34, 81] on div "Spacing" at bounding box center [48, 79] width 88 height 12
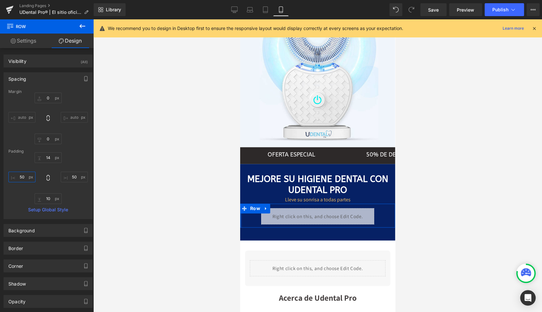
click at [21, 176] on input "50" at bounding box center [21, 177] width 27 height 11
click at [71, 176] on input "50" at bounding box center [74, 177] width 27 height 11
click at [70, 176] on input "50" at bounding box center [74, 177] width 27 height 11
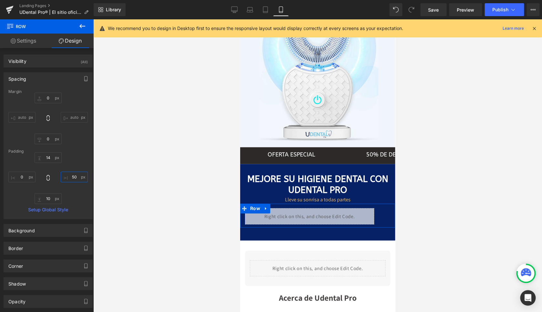
click at [71, 176] on input "50" at bounding box center [74, 177] width 27 height 11
click at [432, 11] on span "Save" at bounding box center [433, 9] width 11 height 7
